Goal: Transaction & Acquisition: Download file/media

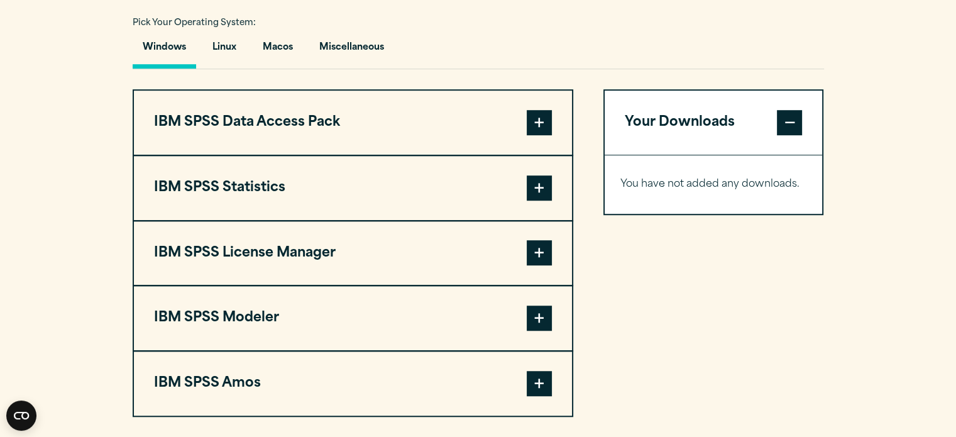
scroll to position [943, 0]
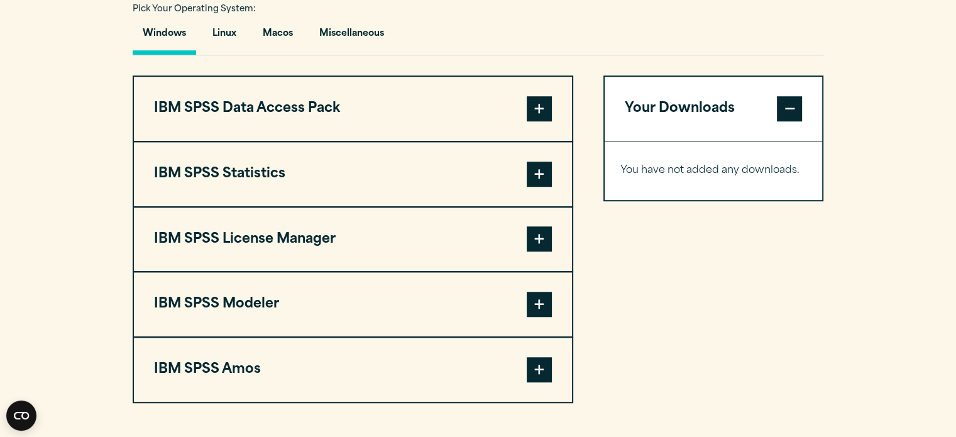
click at [540, 106] on span at bounding box center [539, 108] width 25 height 25
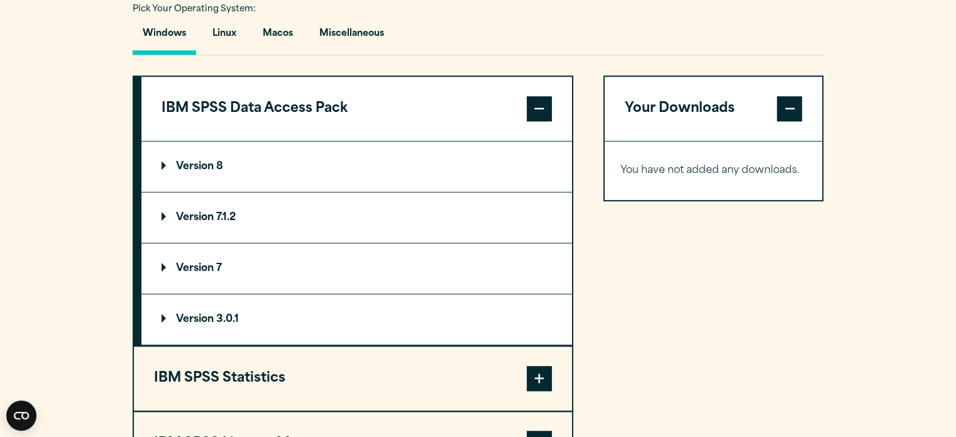
click at [186, 212] on p "Version 7.1.2" at bounding box center [198, 217] width 74 height 10
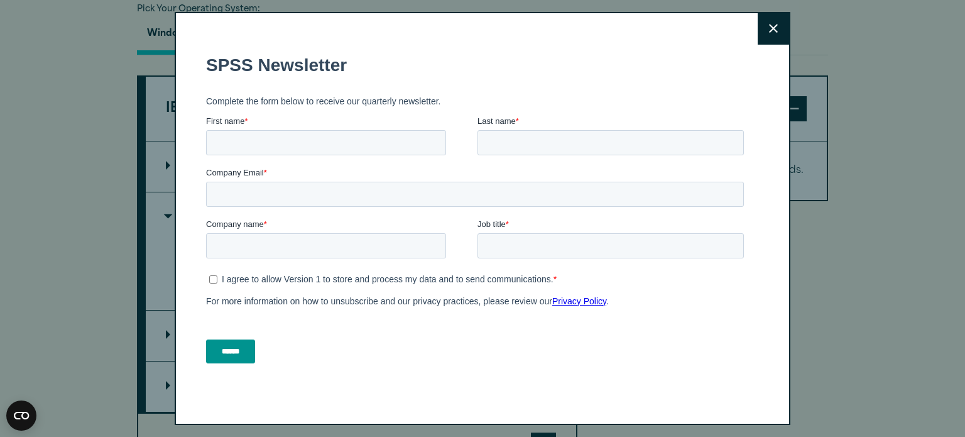
click at [764, 30] on button "Close" at bounding box center [773, 28] width 31 height 31
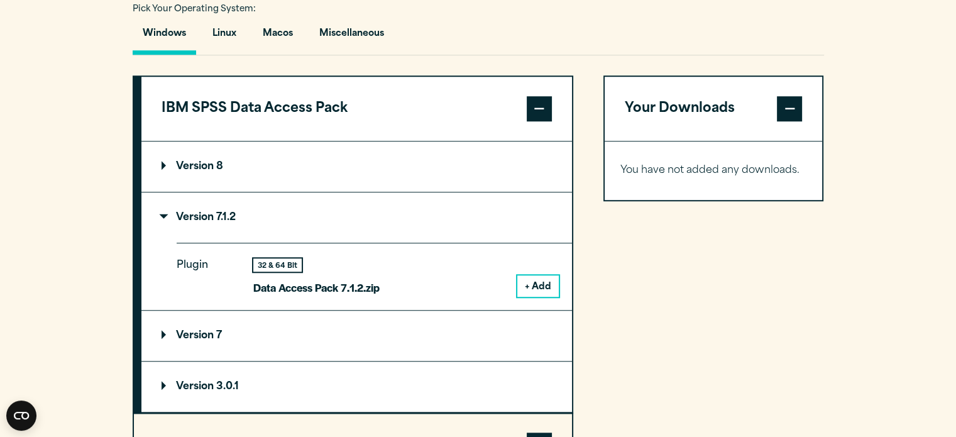
click at [721, 301] on div "Your Downloads You have not added any downloads. Download 0 Items" at bounding box center [713, 374] width 221 height 599
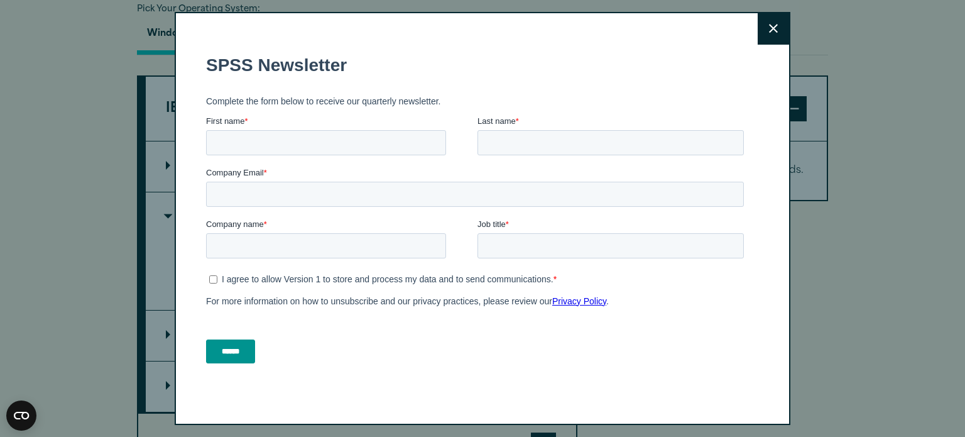
click at [782, 29] on button "Close" at bounding box center [773, 28] width 31 height 31
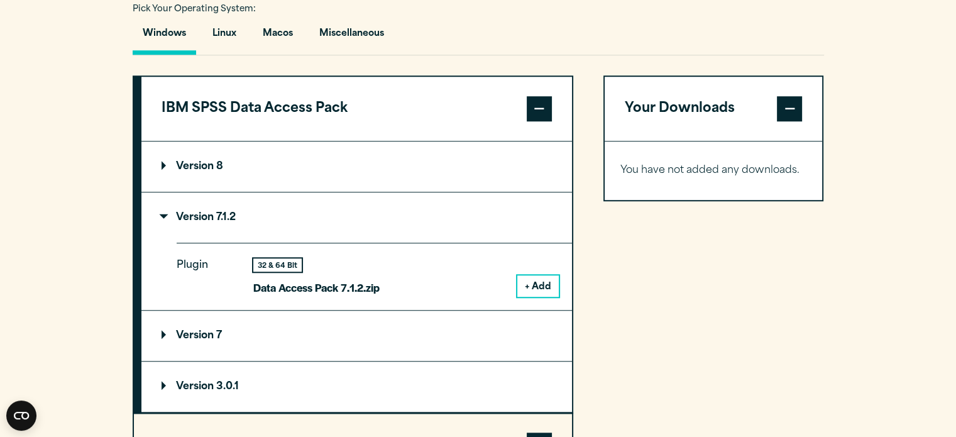
click at [538, 106] on span at bounding box center [539, 108] width 25 height 25
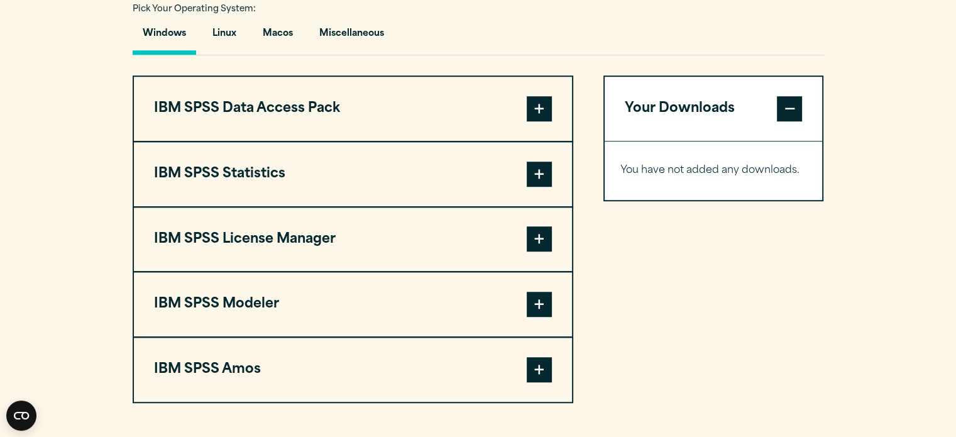
click at [538, 106] on span at bounding box center [539, 108] width 25 height 25
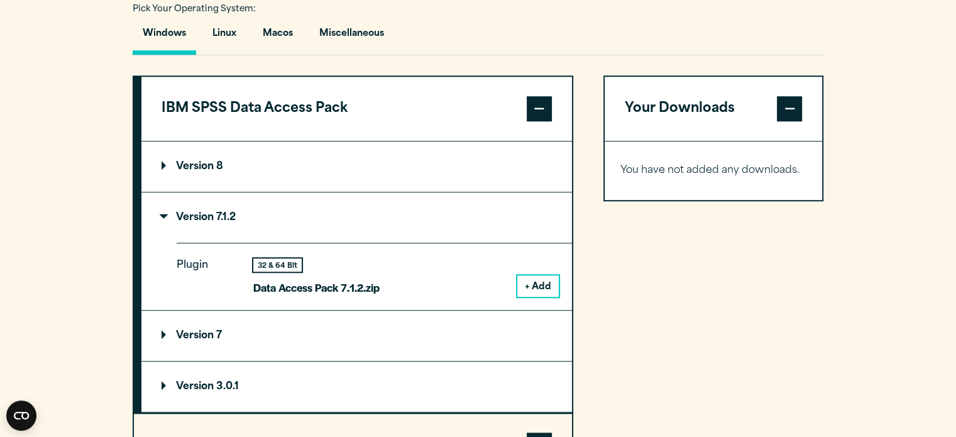
click at [538, 106] on span at bounding box center [539, 108] width 25 height 25
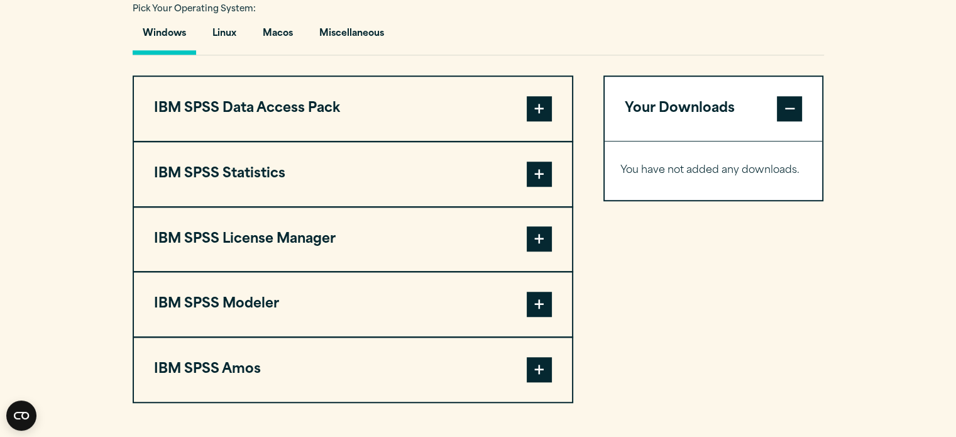
click at [545, 166] on span at bounding box center [539, 173] width 25 height 25
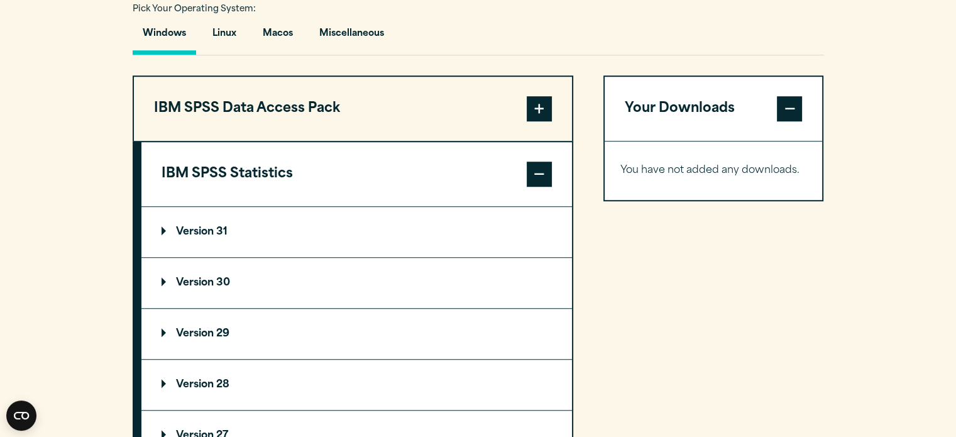
click at [180, 281] on p "Version 30" at bounding box center [195, 283] width 68 height 10
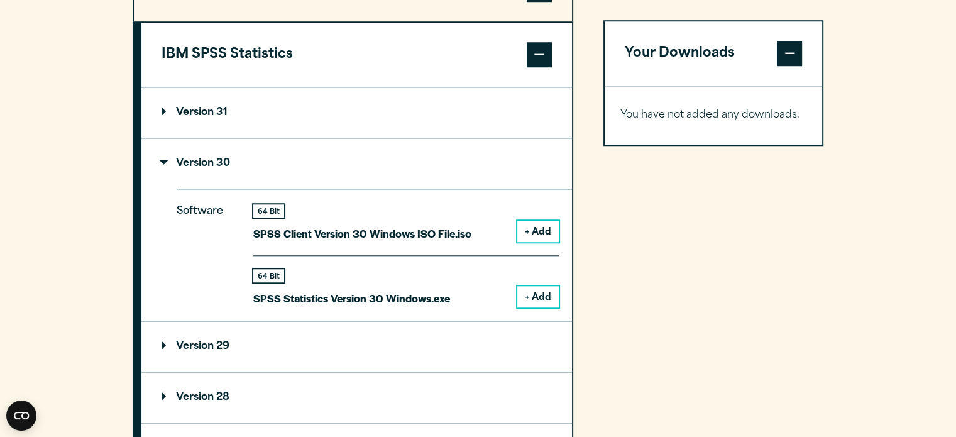
scroll to position [1063, 0]
click at [535, 231] on button "+ Add" at bounding box center [537, 230] width 41 height 21
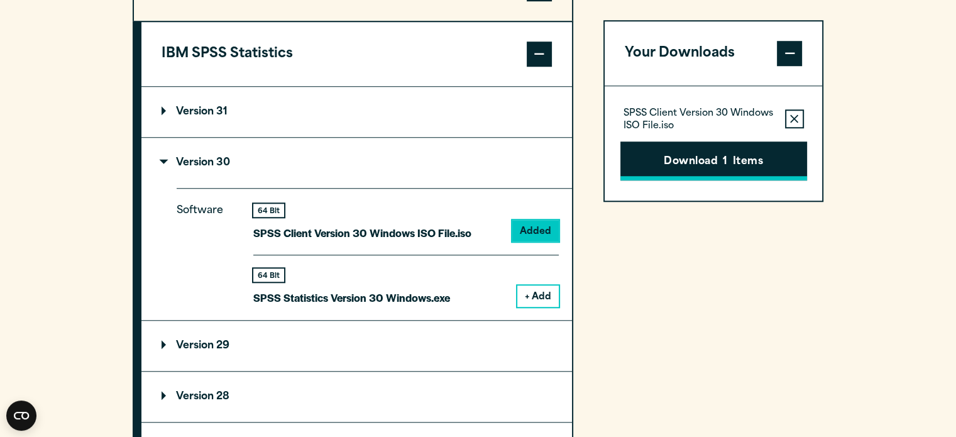
click at [694, 155] on button "Download 1 Items" at bounding box center [713, 160] width 187 height 39
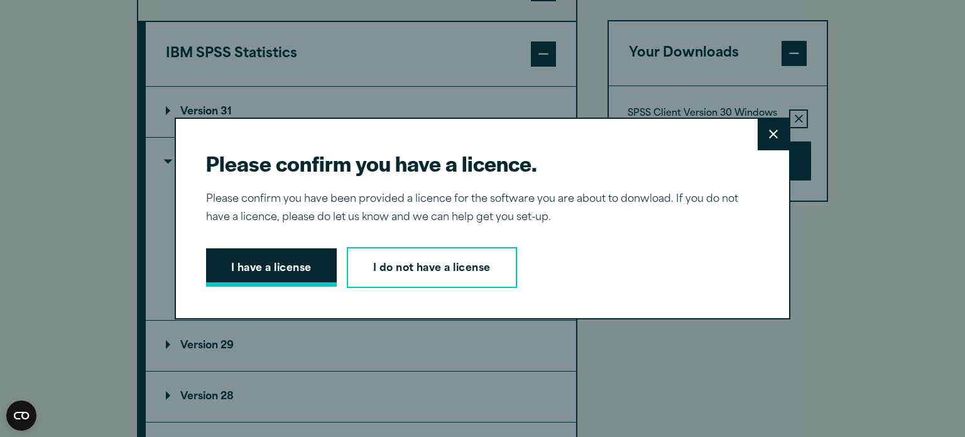
click at [276, 268] on button "I have a license" at bounding box center [271, 267] width 131 height 39
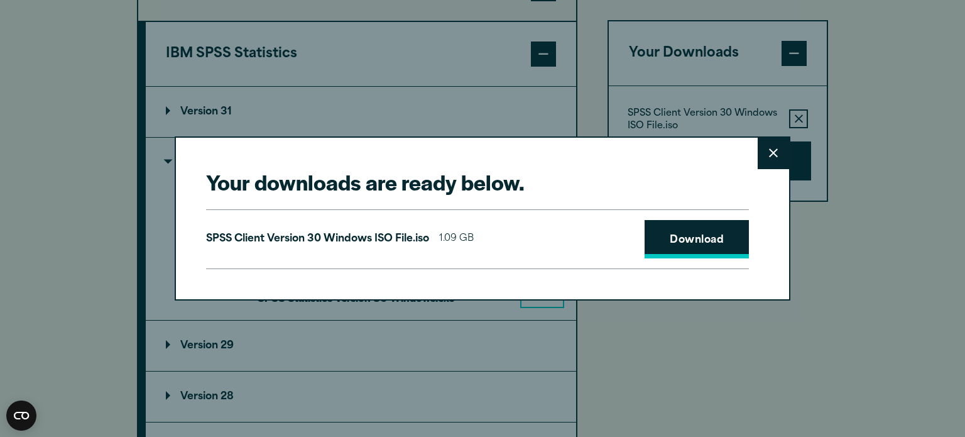
click at [696, 243] on link "Download" at bounding box center [697, 239] width 104 height 39
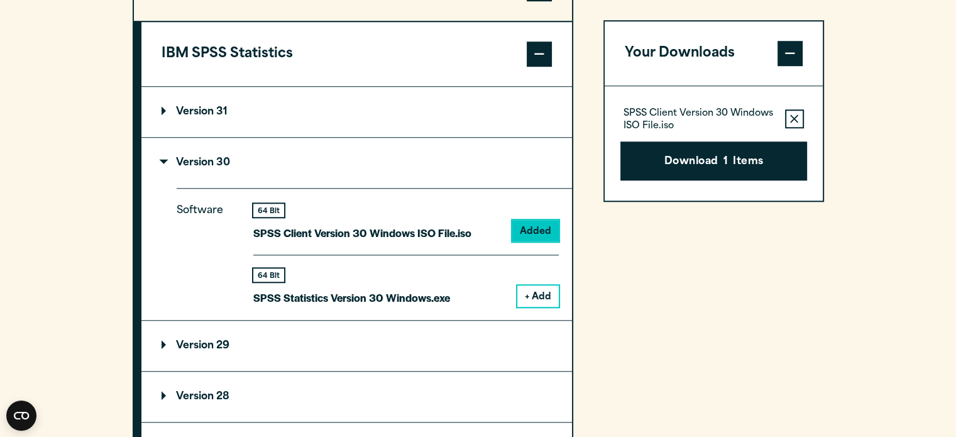
click at [799, 26] on div "Your downloads are ready below. Close SPSS Client Version 30 Windows ISO File.i…" at bounding box center [478, 218] width 956 height 437
click at [9, 152] on section "Select your software downloads Use the table below to find and navigate to your…" at bounding box center [478, 241] width 956 height 1039
click at [645, 369] on div "Your Downloads SPSS Client Version 30 Windows ISO File.iso Remove this item fro…" at bounding box center [713, 337] width 221 height 765
click at [70, 205] on section "Select your software downloads Use the table below to find and navigate to your…" at bounding box center [478, 241] width 956 height 1039
